Goal: Browse casually

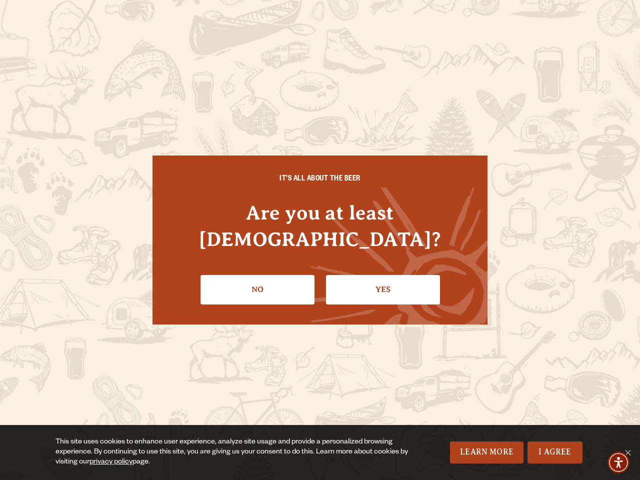
click at [320, 240] on div "IT'S ALL ABOUT THE BEER Are you at least [DEMOGRAPHIC_DATA]? No Yes" at bounding box center [319, 239] width 335 height 168
click at [618, 462] on img "Accessibility Menu" at bounding box center [618, 462] width 22 height 22
